Goal: Information Seeking & Learning: Learn about a topic

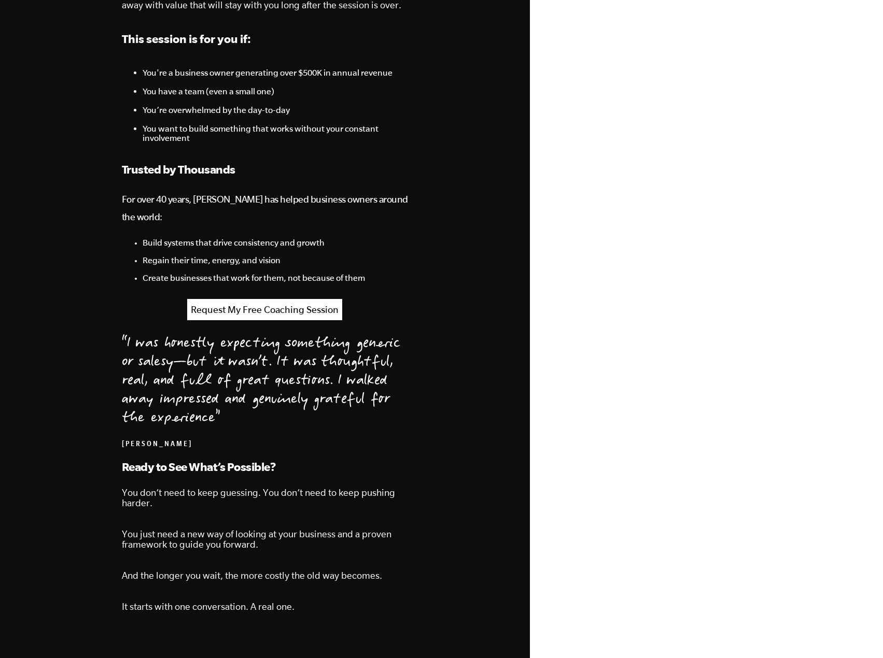
scroll to position [615, 0]
